Goal: Task Accomplishment & Management: Complete application form

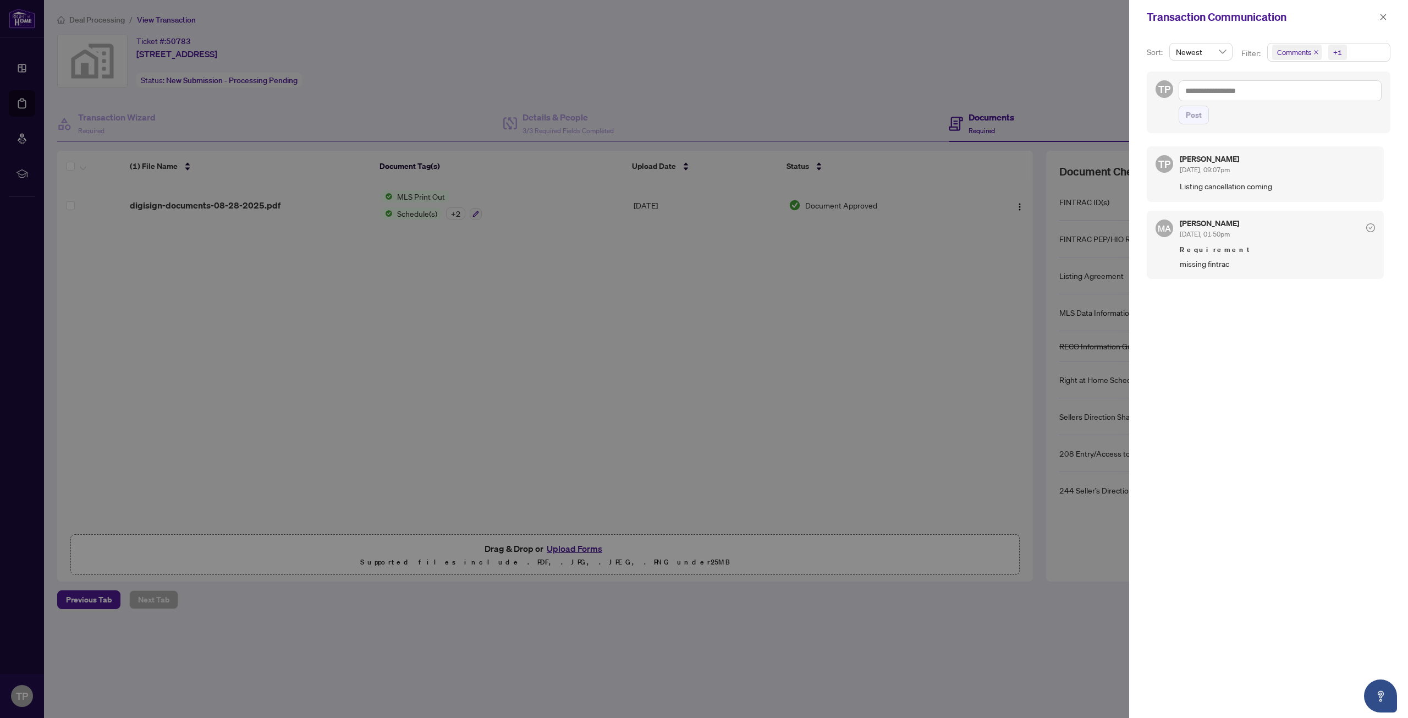
click at [774, 126] on div at bounding box center [704, 359] width 1408 height 718
click at [1389, 18] on button "button" at bounding box center [1384, 16] width 14 height 13
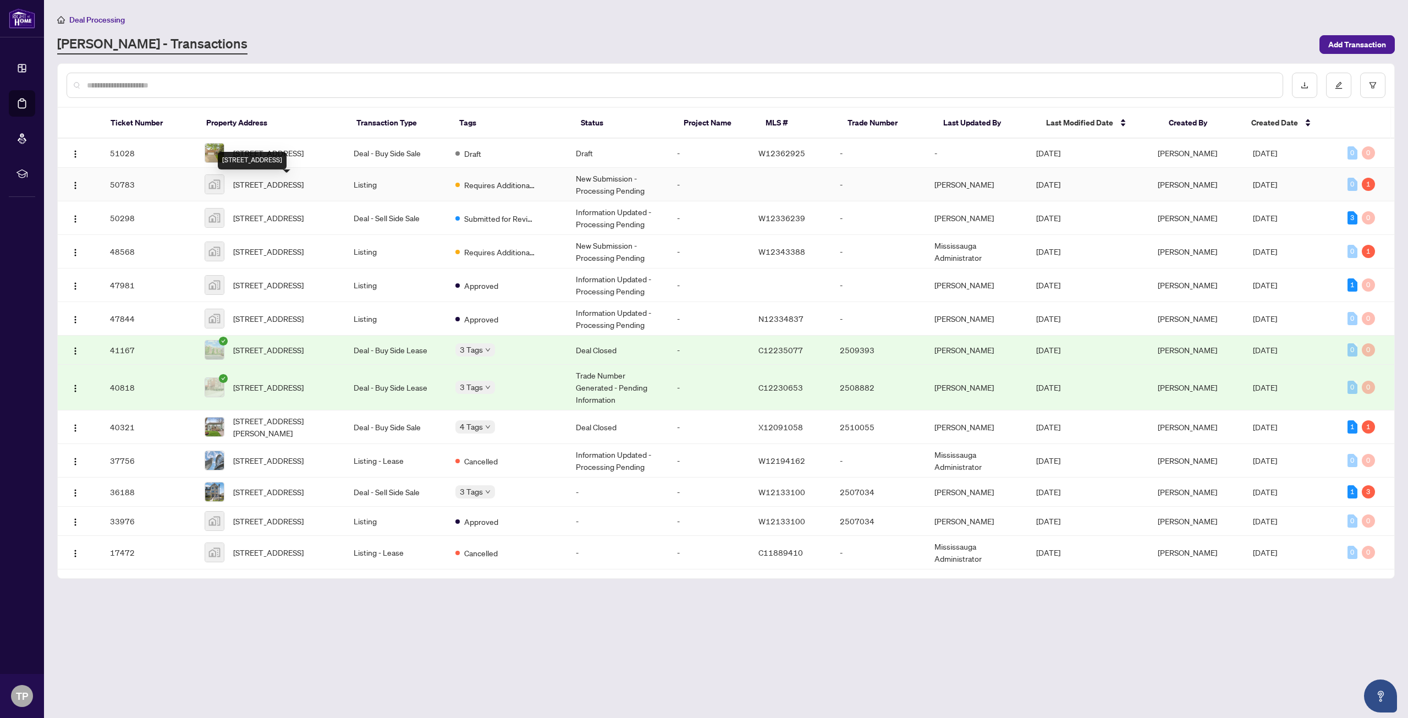
click at [283, 188] on span "[STREET_ADDRESS]" at bounding box center [268, 184] width 70 height 12
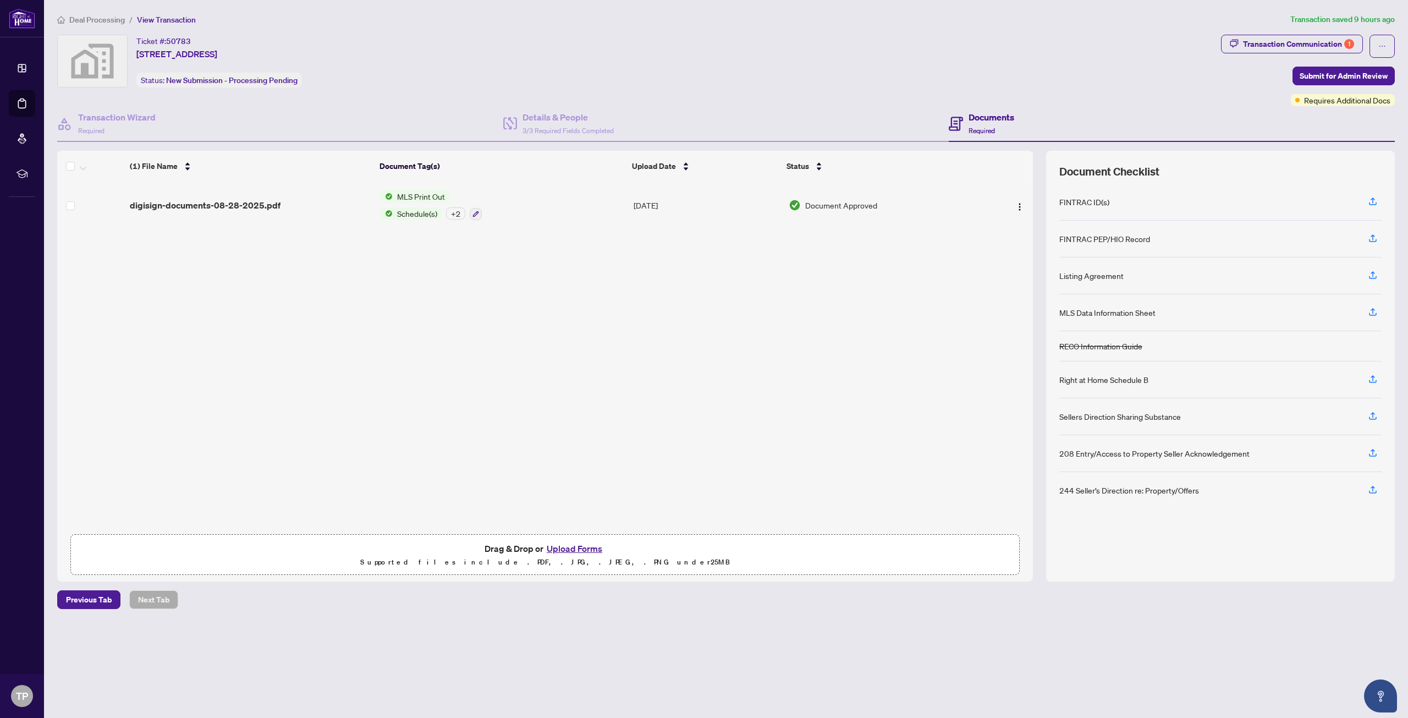
click at [574, 548] on button "Upload Forms" at bounding box center [575, 548] width 62 height 14
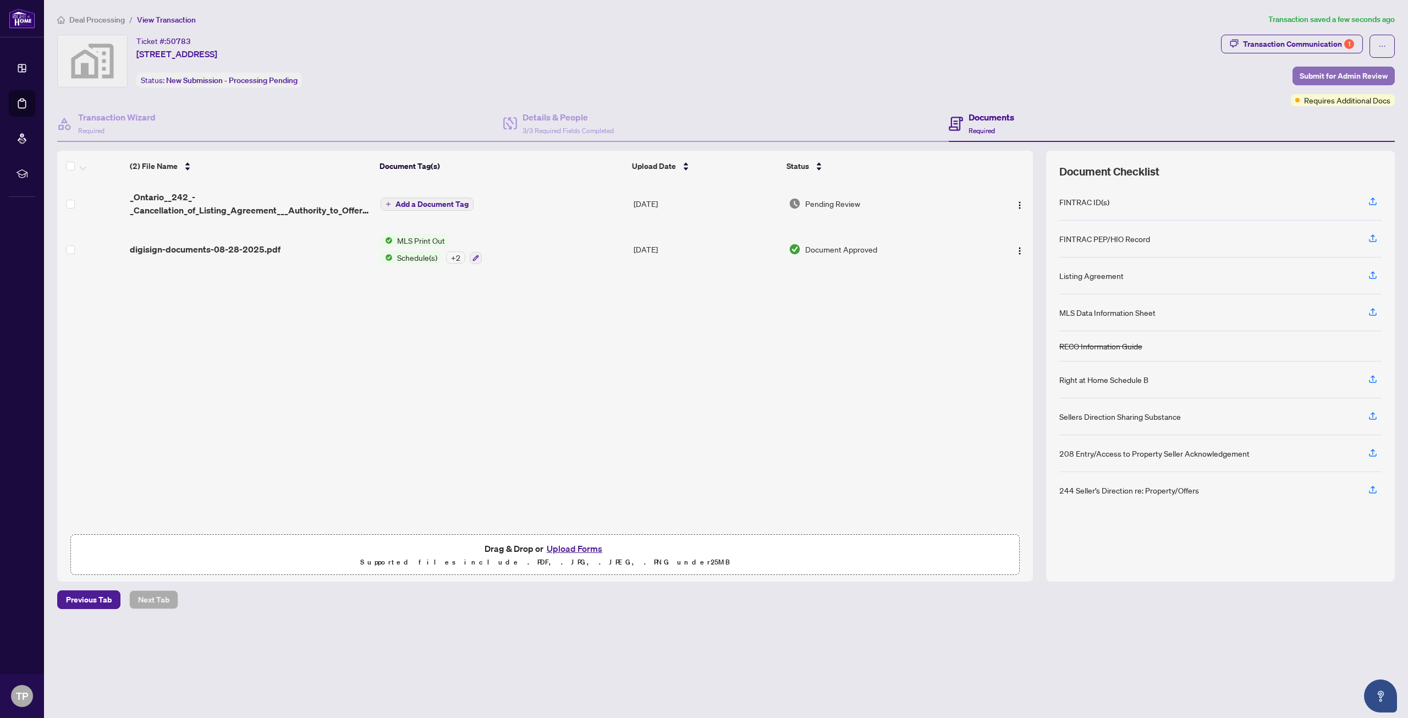
click at [1318, 74] on span "Submit for Admin Review" at bounding box center [1344, 76] width 88 height 18
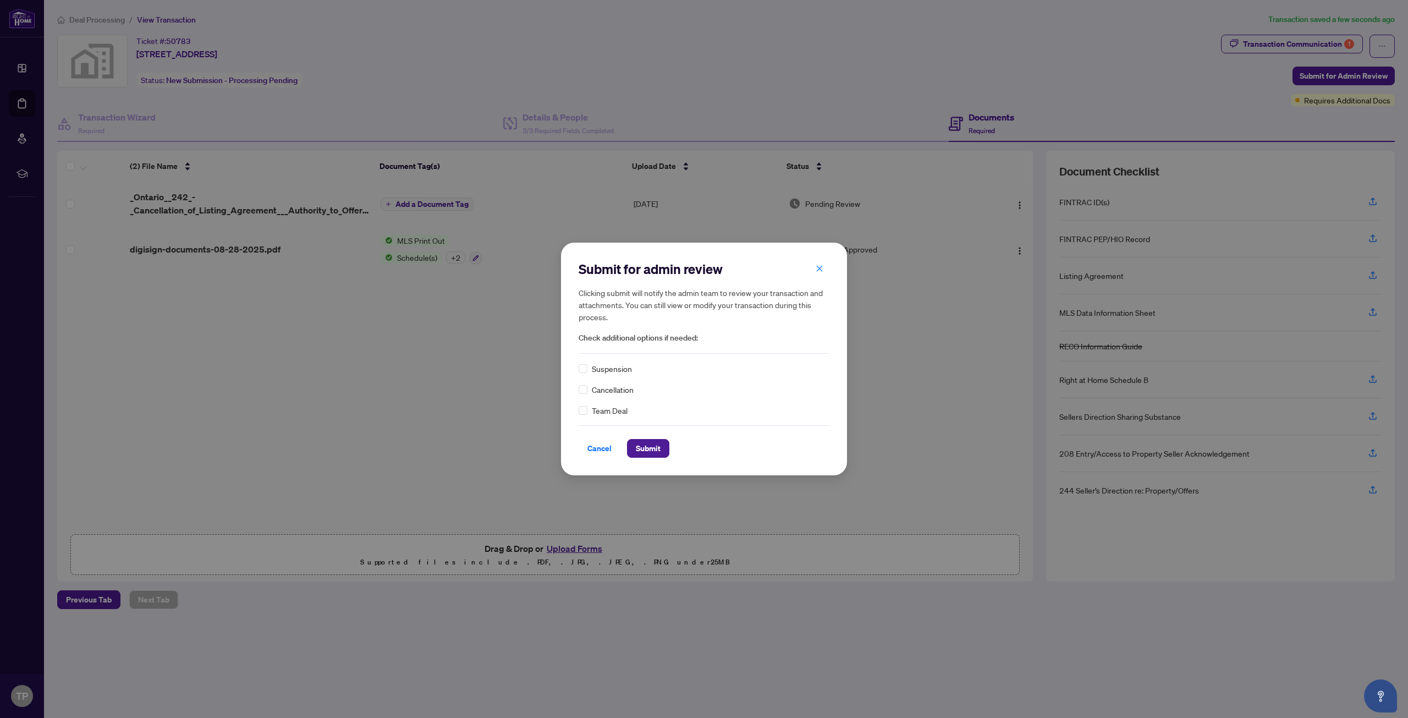
click at [611, 393] on span "Cancellation" at bounding box center [613, 389] width 42 height 12
click at [591, 393] on div "Cancellation" at bounding box center [704, 389] width 251 height 12
click at [654, 451] on span "Submit" at bounding box center [648, 449] width 25 height 18
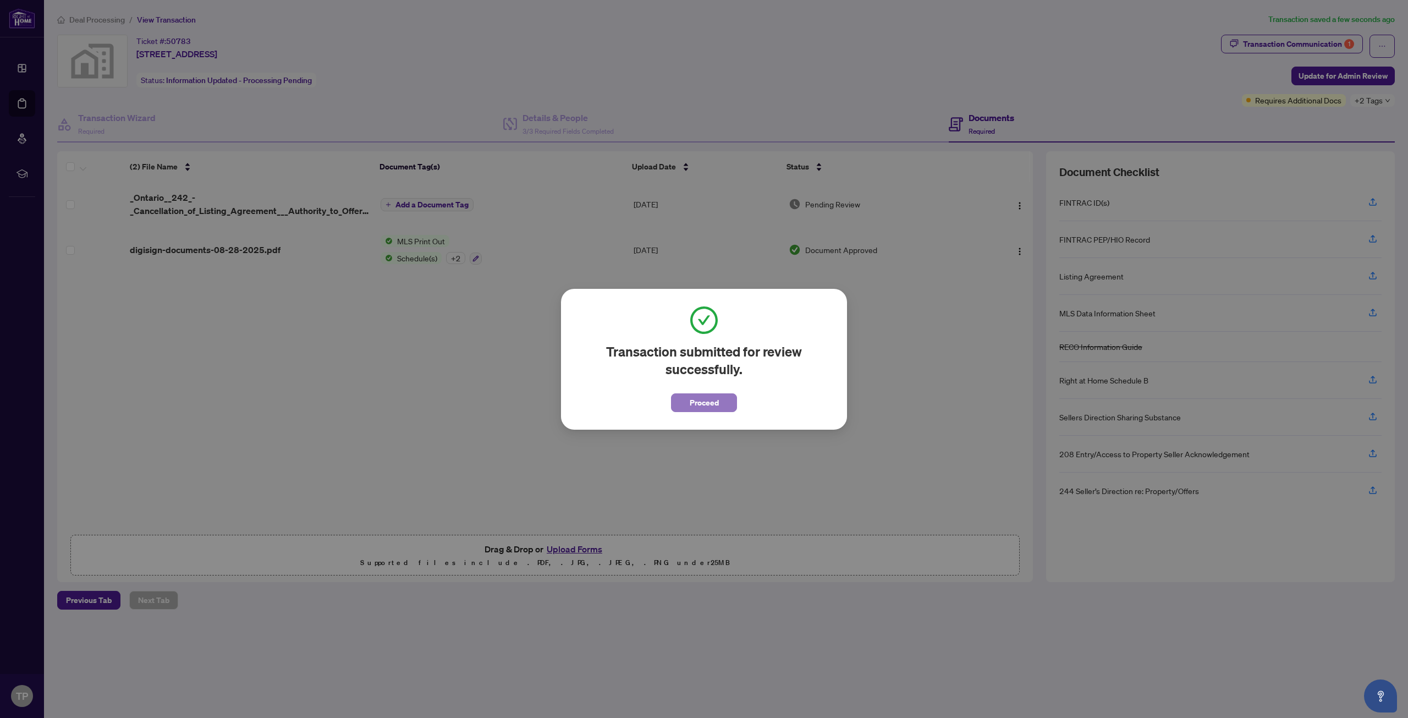
click at [713, 402] on span "Proceed" at bounding box center [704, 403] width 29 height 18
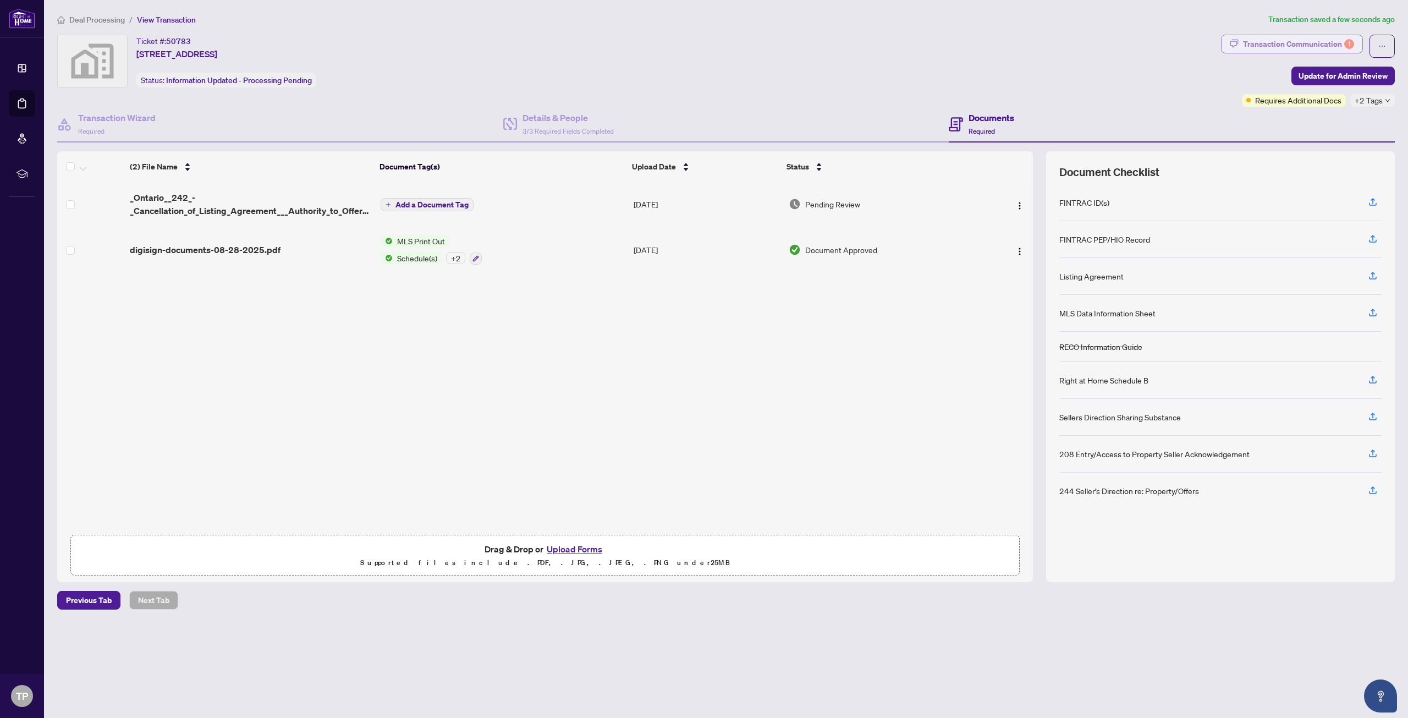
click at [1262, 45] on div "Transaction Communication 1" at bounding box center [1298, 44] width 111 height 18
